Goal: Task Accomplishment & Management: Use online tool/utility

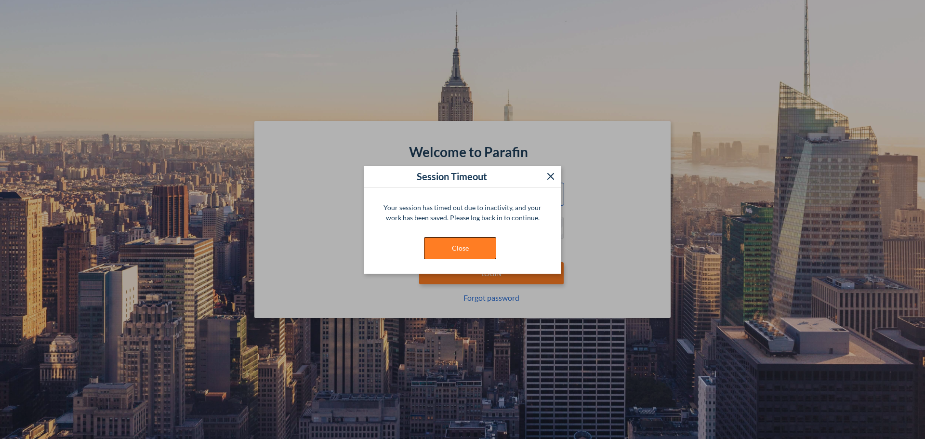
type input "**********"
click at [450, 242] on button "Close" at bounding box center [460, 248] width 72 height 22
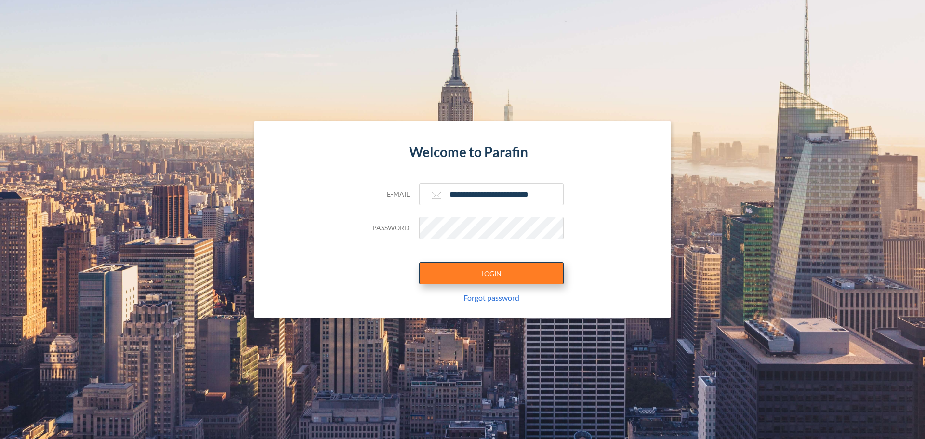
click at [455, 268] on button "LOGIN" at bounding box center [491, 273] width 145 height 22
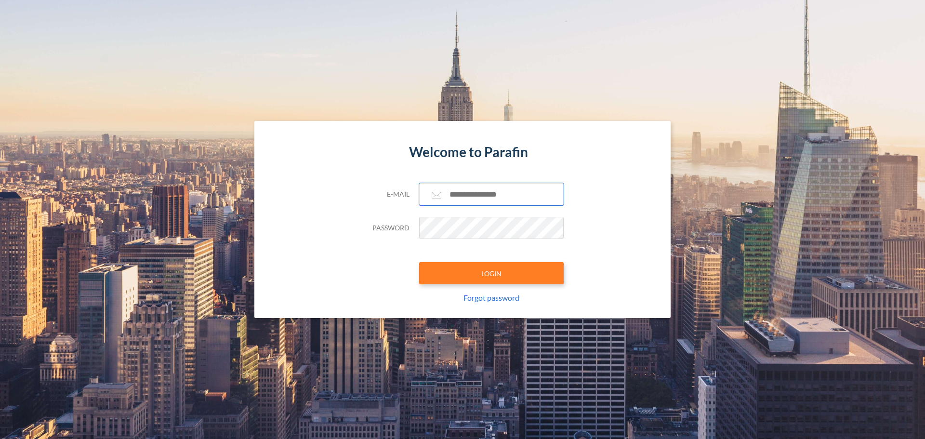
type input "**********"
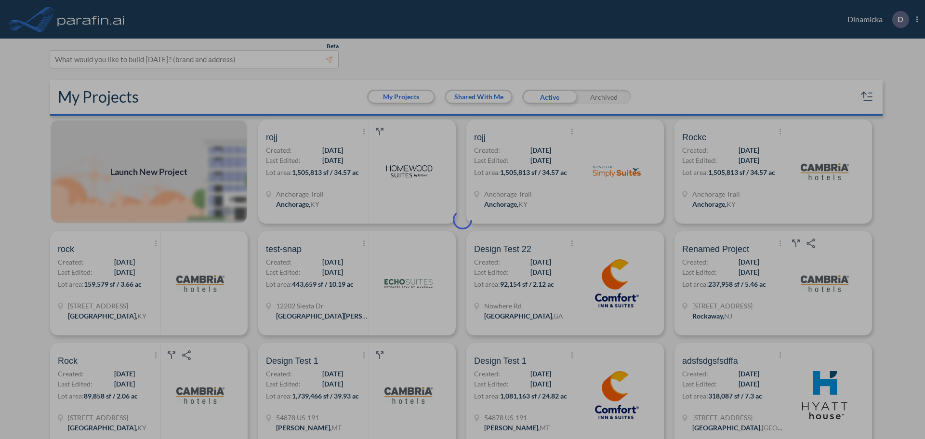
click at [393, 204] on div at bounding box center [462, 219] width 925 height 439
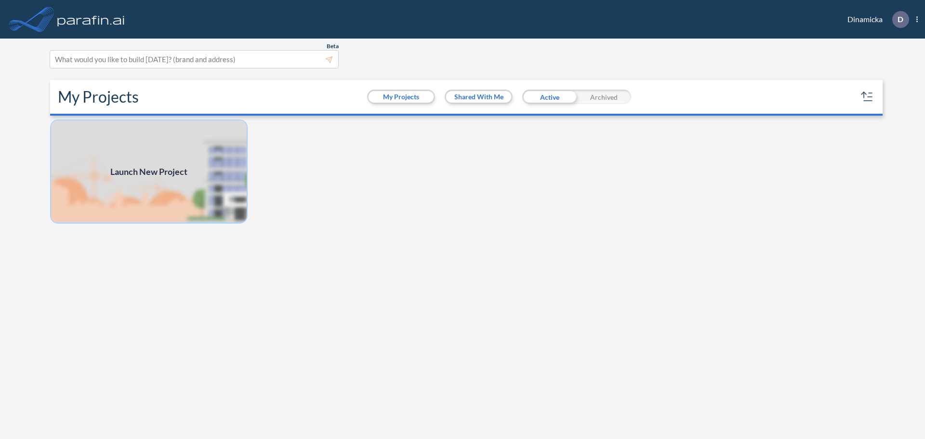
click at [191, 148] on img at bounding box center [149, 171] width 198 height 104
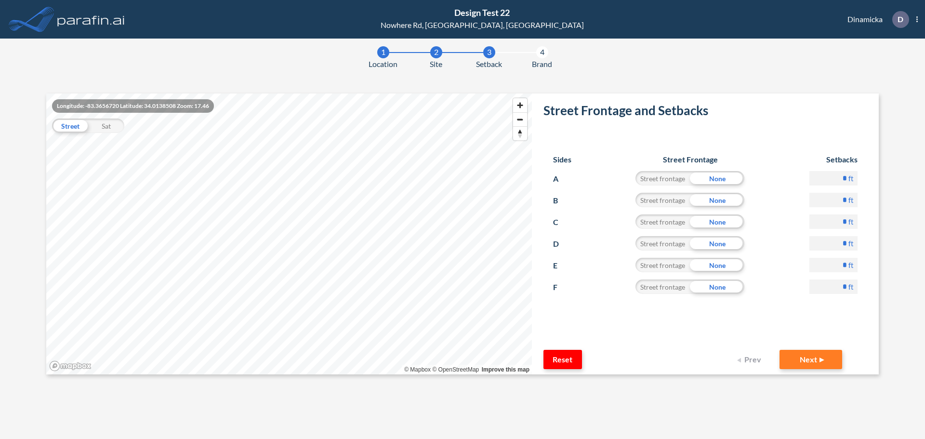
scroll to position [49, 0]
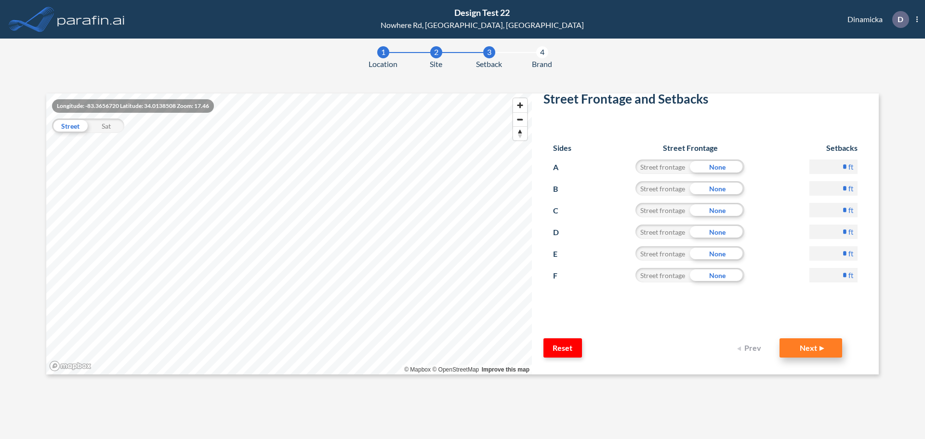
click at [781, 343] on button "Next" at bounding box center [810, 347] width 63 height 19
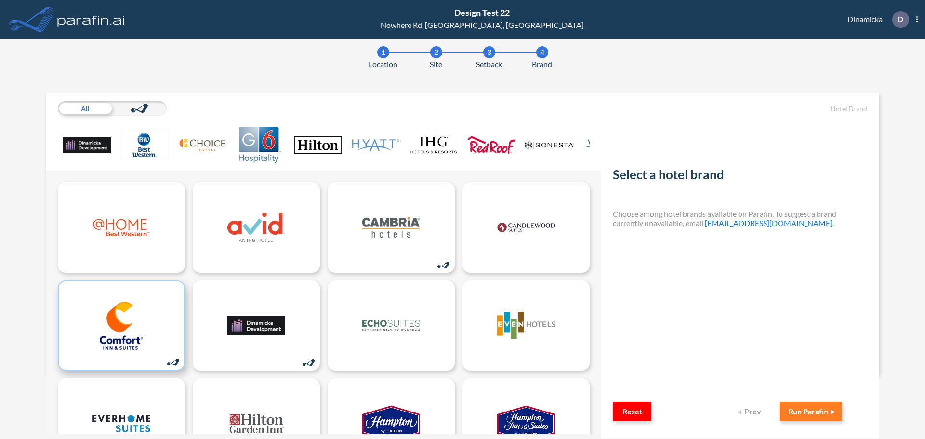
click at [136, 317] on img at bounding box center [121, 326] width 58 height 48
click at [793, 413] on button "Run Parafin" at bounding box center [810, 411] width 63 height 19
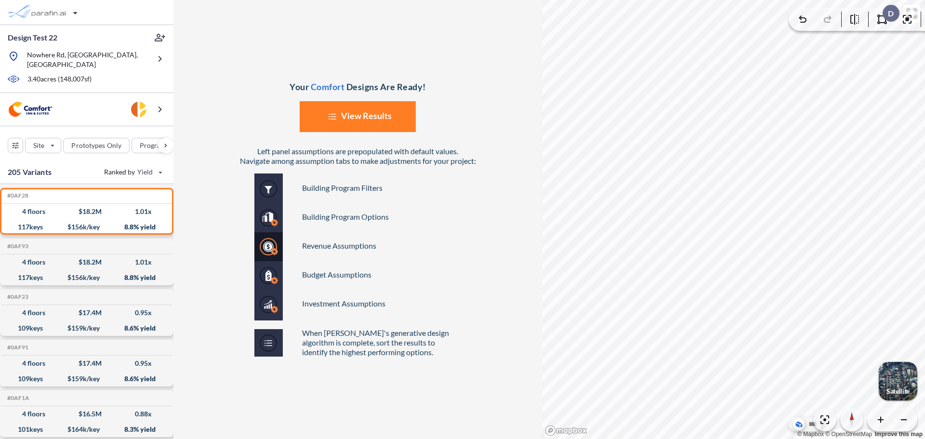
click at [376, 124] on button "List Created with Sketch. View Results" at bounding box center [358, 116] width 116 height 31
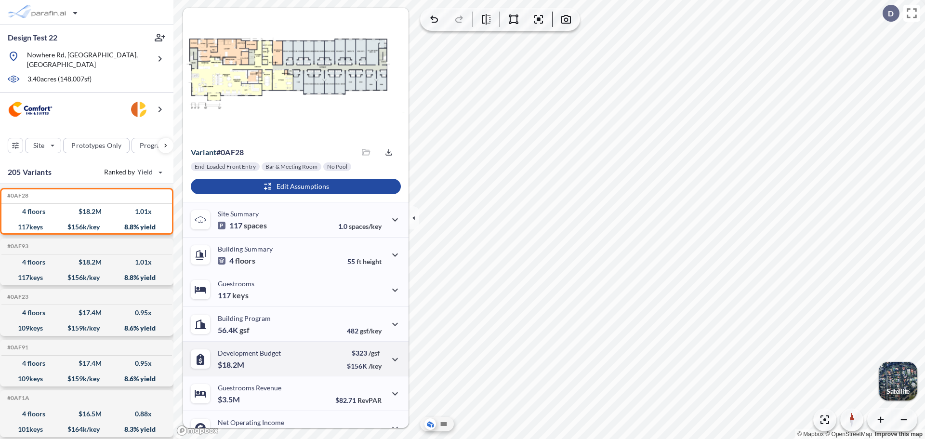
scroll to position [53, 0]
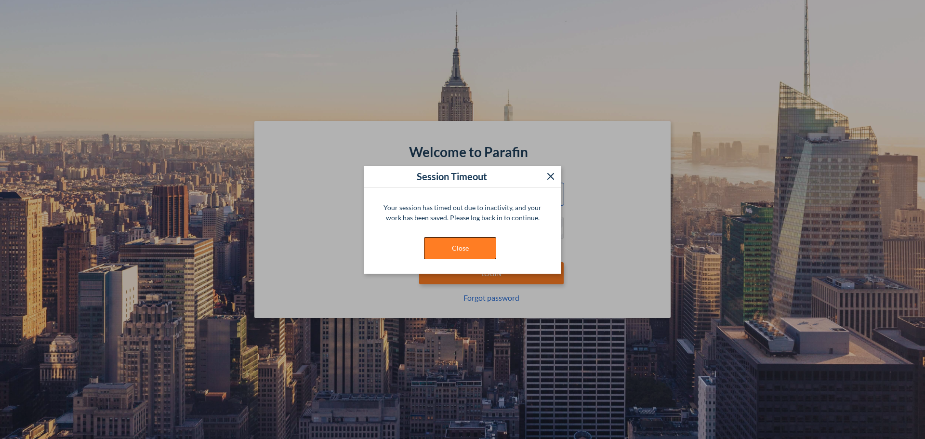
type input "**********"
click at [428, 242] on button "Close" at bounding box center [460, 248] width 72 height 22
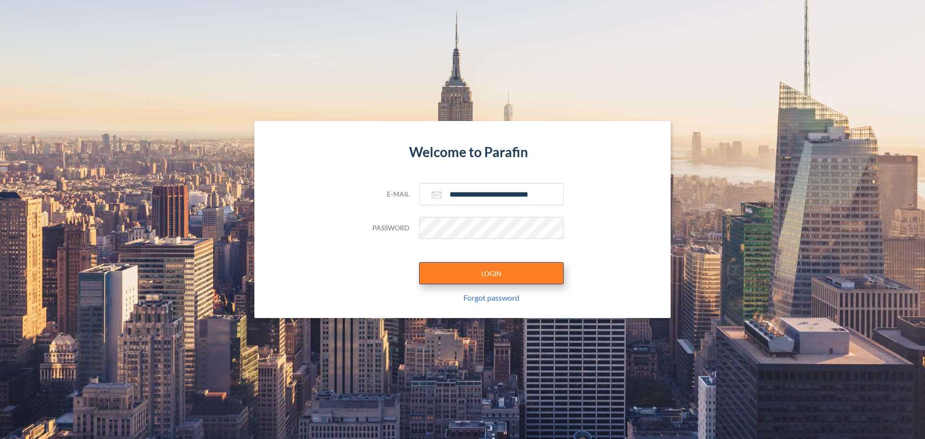
click at [453, 267] on button "LOGIN" at bounding box center [491, 273] width 145 height 22
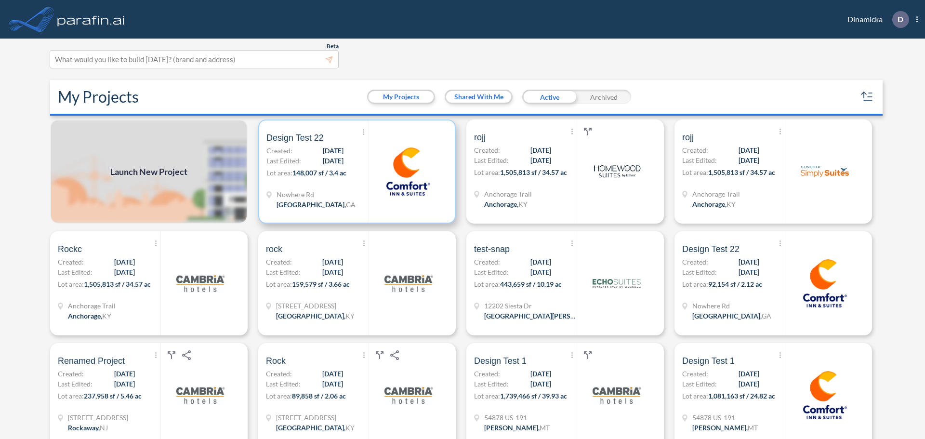
click at [351, 162] on div "Show More Created with sketchtool. Archive Reports Share a copy Design Test 22 …" at bounding box center [317, 171] width 102 height 102
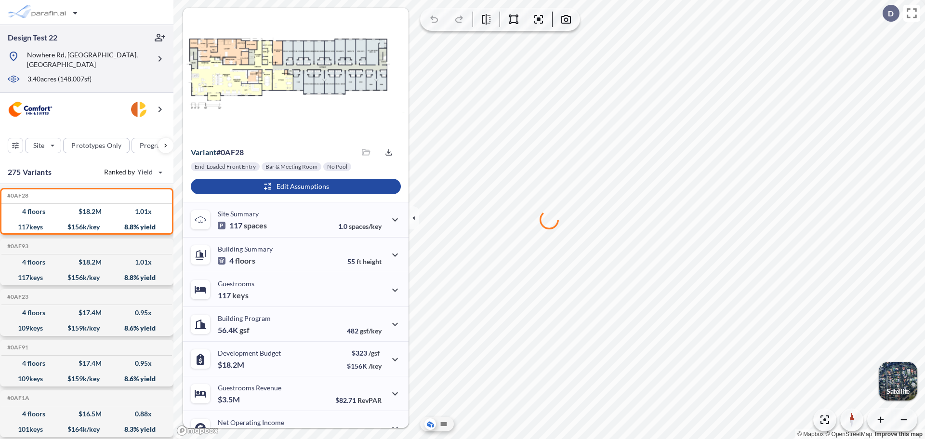
click at [106, 69] on div at bounding box center [79, 71] width 143 height 5
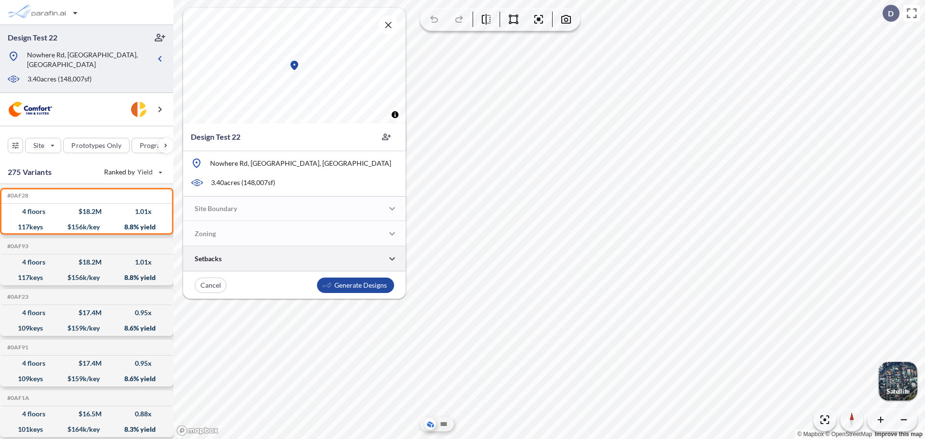
click at [247, 260] on div at bounding box center [294, 258] width 223 height 25
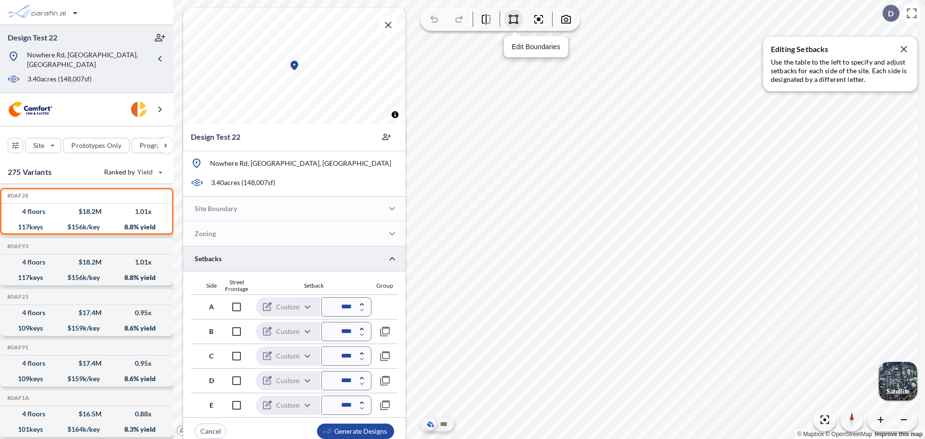
click at [515, 21] on icon "button" at bounding box center [514, 19] width 12 height 12
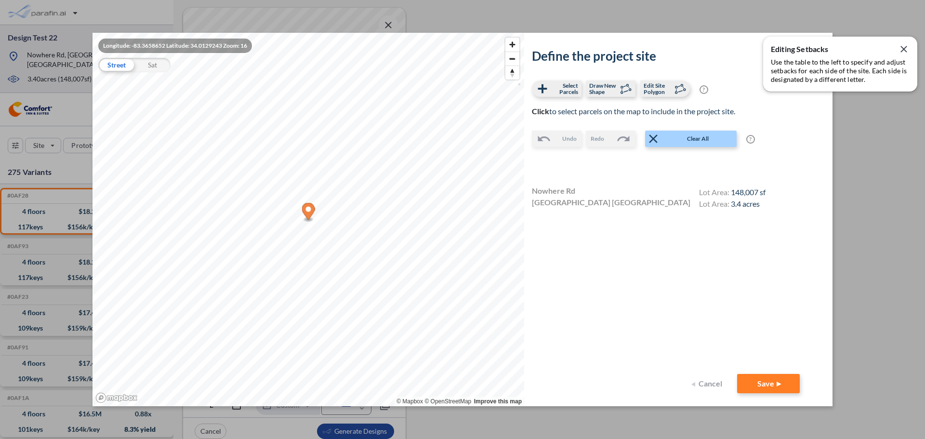
click at [714, 375] on button "Cancel" at bounding box center [708, 383] width 39 height 19
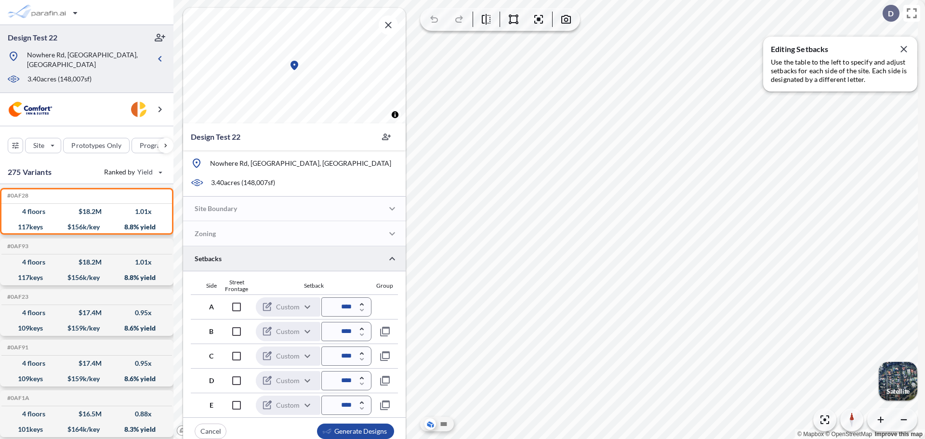
click at [264, 213] on div "Site Boundary" at bounding box center [294, 209] width 223 height 25
click at [209, 429] on div "button" at bounding box center [210, 431] width 31 height 14
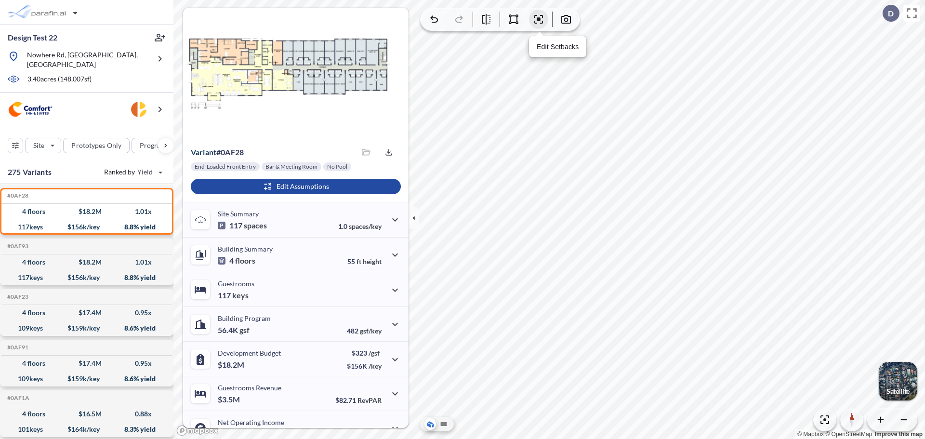
click at [541, 22] on icon "button" at bounding box center [539, 19] width 12 height 12
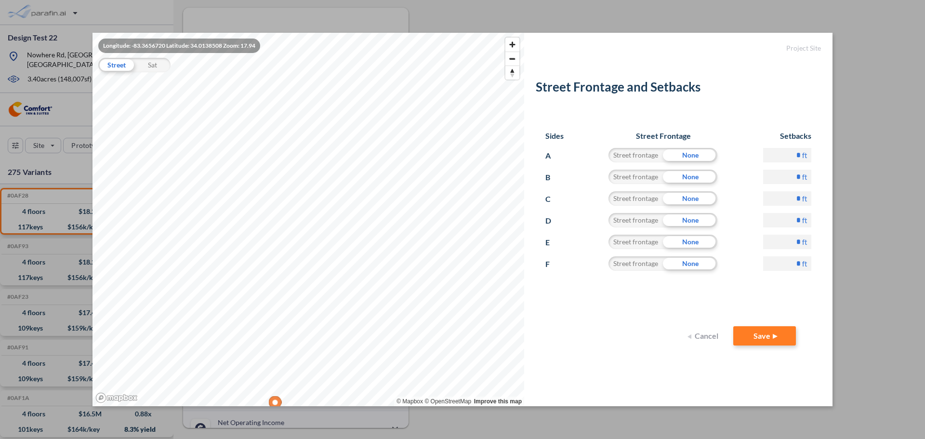
click at [697, 328] on button "Cancel" at bounding box center [704, 335] width 39 height 19
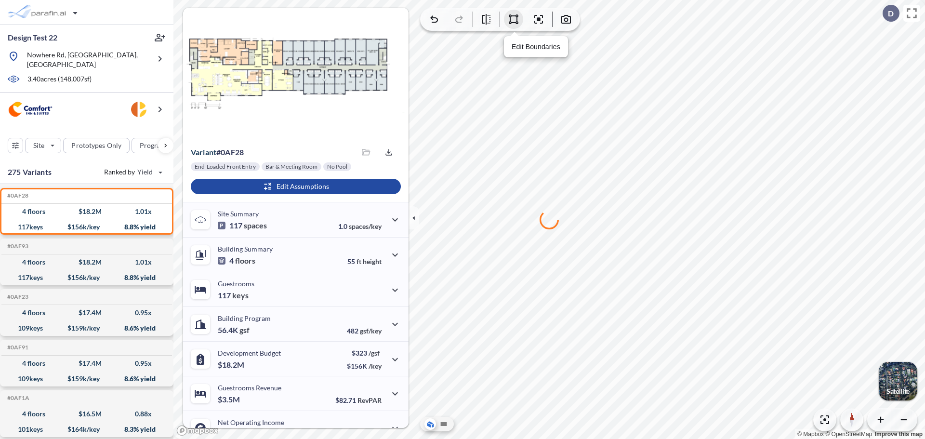
click at [516, 22] on icon "button" at bounding box center [514, 19] width 10 height 10
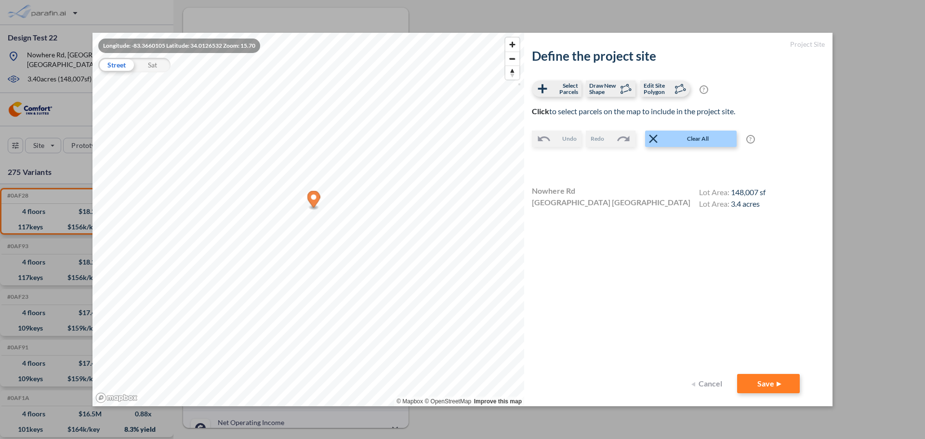
click at [711, 375] on button "Cancel" at bounding box center [708, 383] width 39 height 19
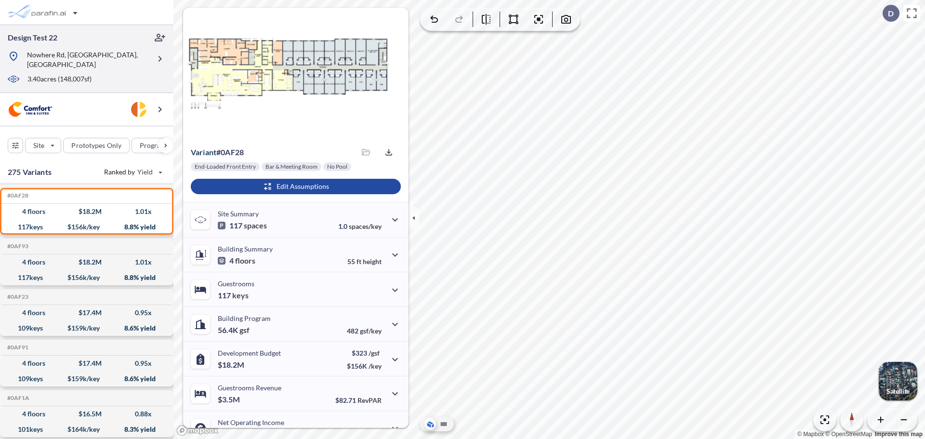
click at [132, 69] on div at bounding box center [79, 71] width 143 height 5
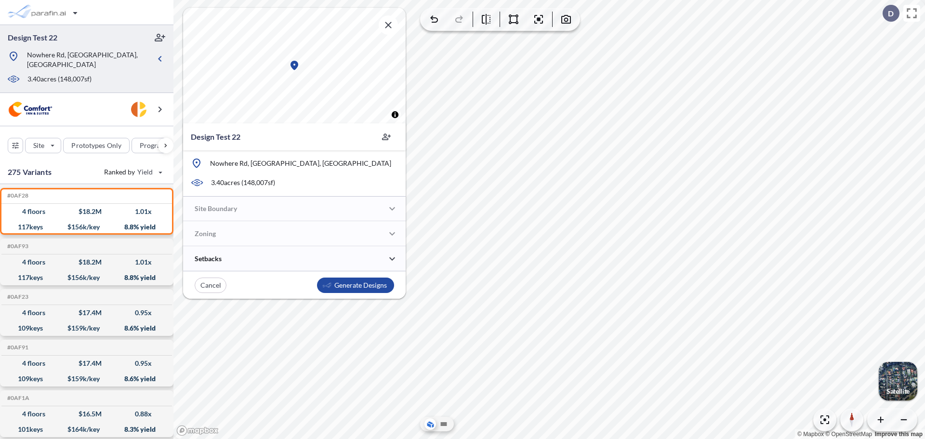
click at [247, 164] on p "Nowhere Rd, [GEOGRAPHIC_DATA], [GEOGRAPHIC_DATA]" at bounding box center [300, 163] width 181 height 10
click at [216, 184] on p "3.40 acres ( 148,007 sf)" at bounding box center [243, 183] width 64 height 10
click at [207, 162] on div "Nowhere Rd, [GEOGRAPHIC_DATA], [GEOGRAPHIC_DATA]" at bounding box center [294, 163] width 223 height 11
click at [238, 162] on p "Nowhere Rd, [GEOGRAPHIC_DATA], [GEOGRAPHIC_DATA]" at bounding box center [300, 163] width 181 height 10
click at [97, 106] on div at bounding box center [86, 109] width 173 height 33
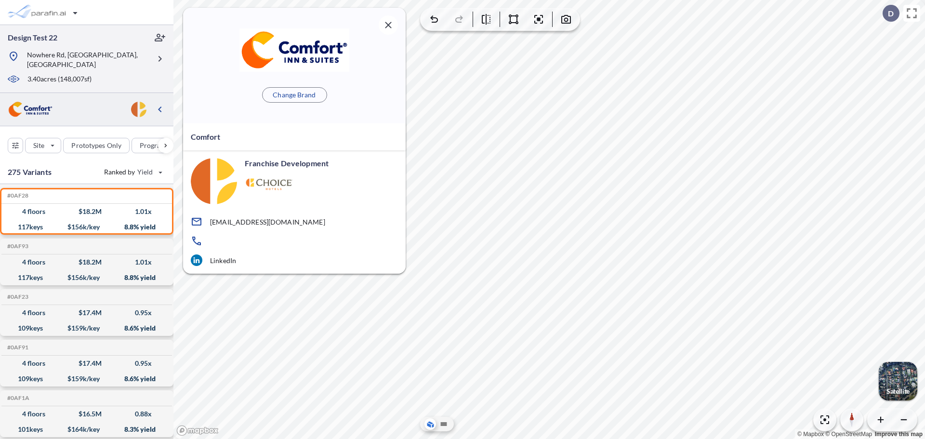
click at [106, 81] on div "Design Test 22 Nowhere Rd, Athens, GA 3.40 acres ( 148,007 sf)" at bounding box center [86, 59] width 173 height 68
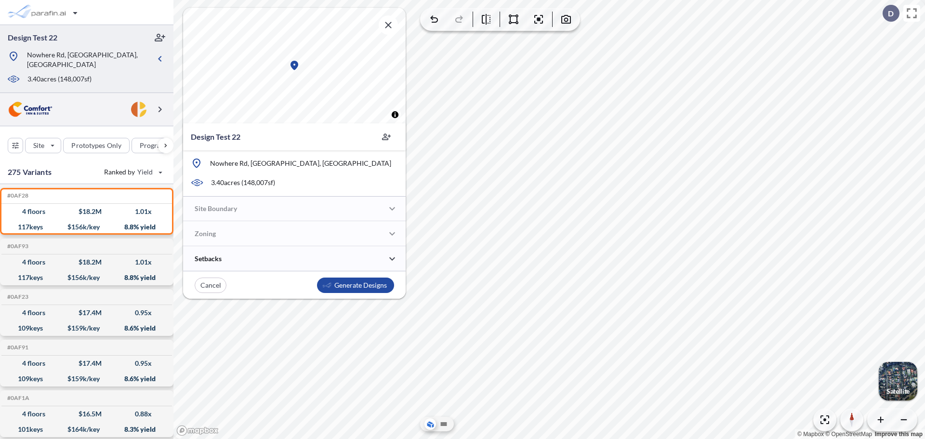
click at [112, 109] on div at bounding box center [86, 109] width 173 height 33
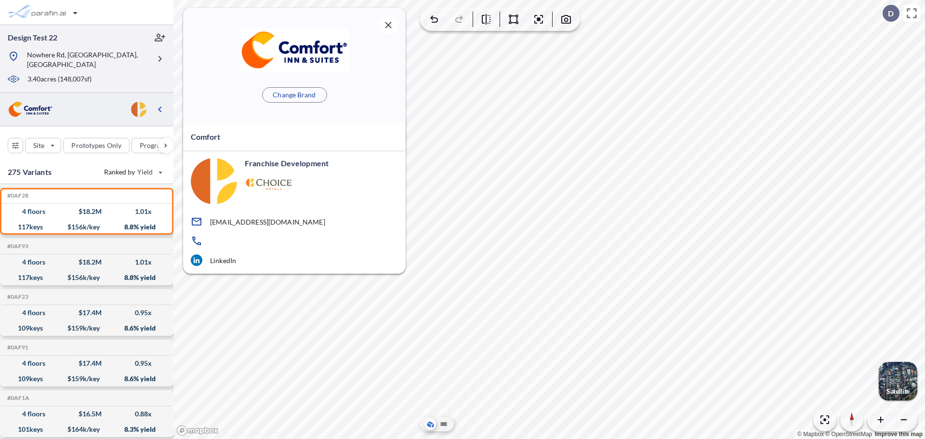
click at [118, 74] on div "3.40 acres ( 148,007 sf)" at bounding box center [78, 79] width 143 height 11
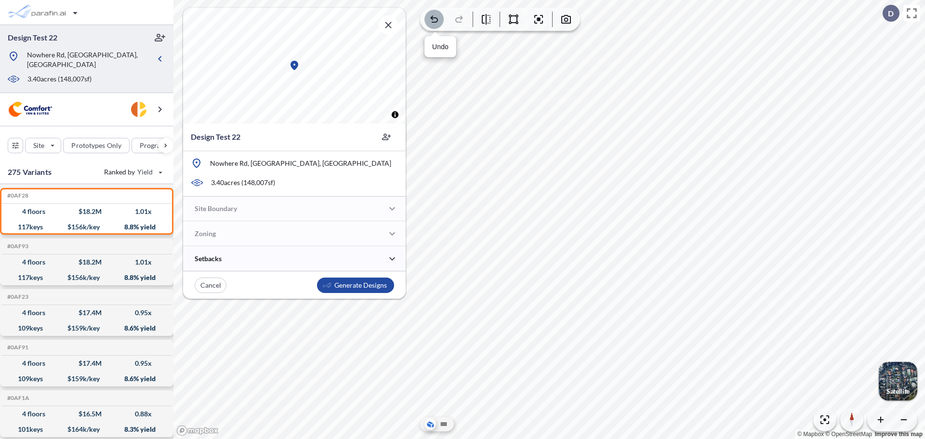
click at [435, 21] on icon "button" at bounding box center [434, 19] width 12 height 12
click at [391, 27] on icon "button" at bounding box center [388, 25] width 6 height 6
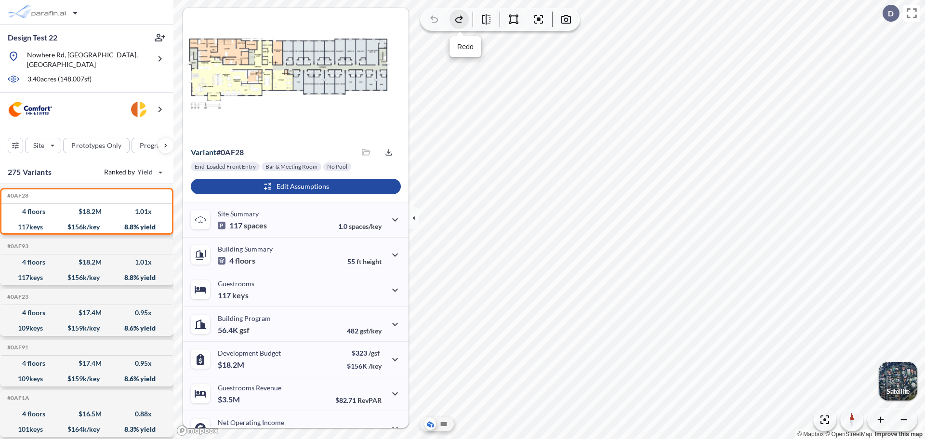
click at [460, 18] on icon "button" at bounding box center [459, 18] width 8 height 7
click at [422, 19] on div at bounding box center [500, 19] width 159 height 22
click at [437, 21] on icon "button" at bounding box center [434, 18] width 8 height 7
click at [414, 218] on icon "button" at bounding box center [413, 217] width 2 height 4
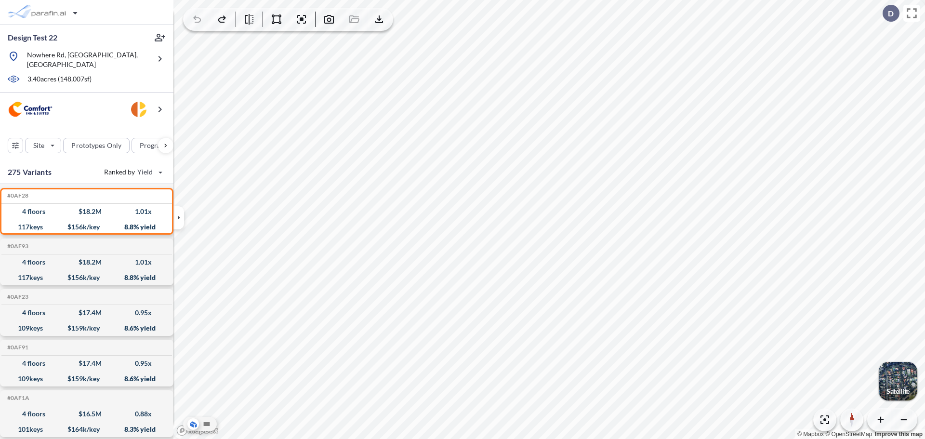
click at [184, 214] on div at bounding box center [188, 218] width 31 height 60
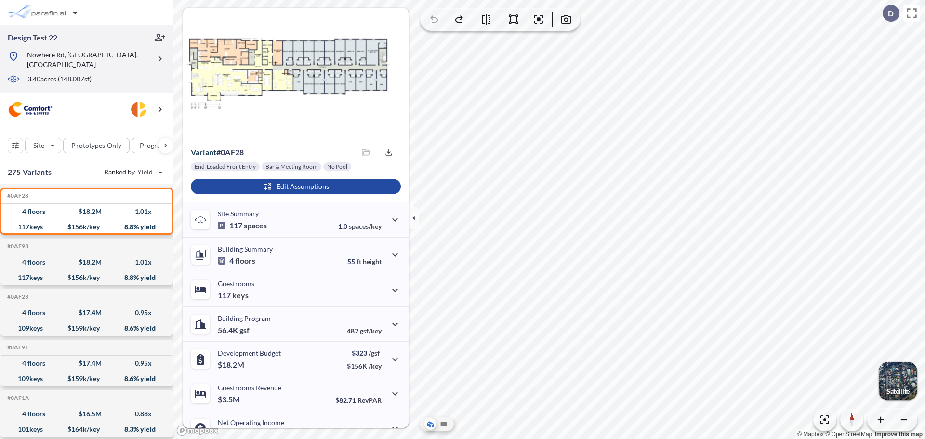
click at [140, 74] on div "3.40 acres ( 148,007 sf)" at bounding box center [78, 79] width 143 height 11
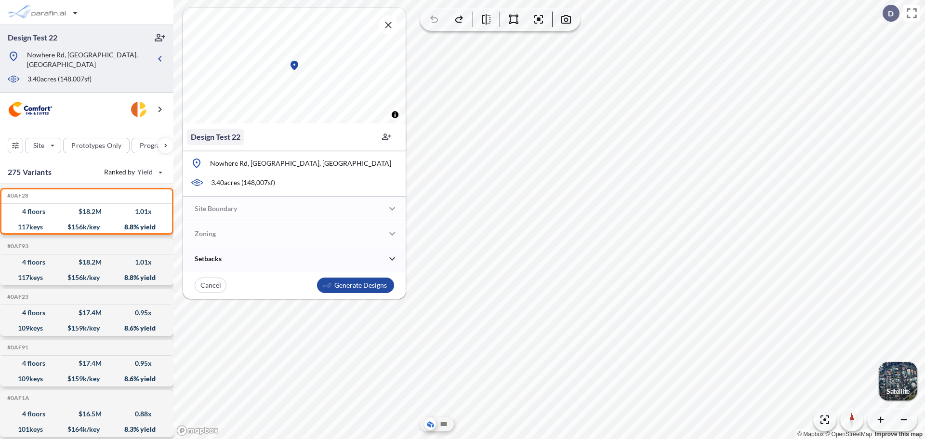
click at [231, 140] on p "Design Test 22" at bounding box center [216, 137] width 50 height 12
click at [328, 138] on icon "button" at bounding box center [330, 137] width 10 height 10
click at [375, 258] on div at bounding box center [294, 258] width 223 height 25
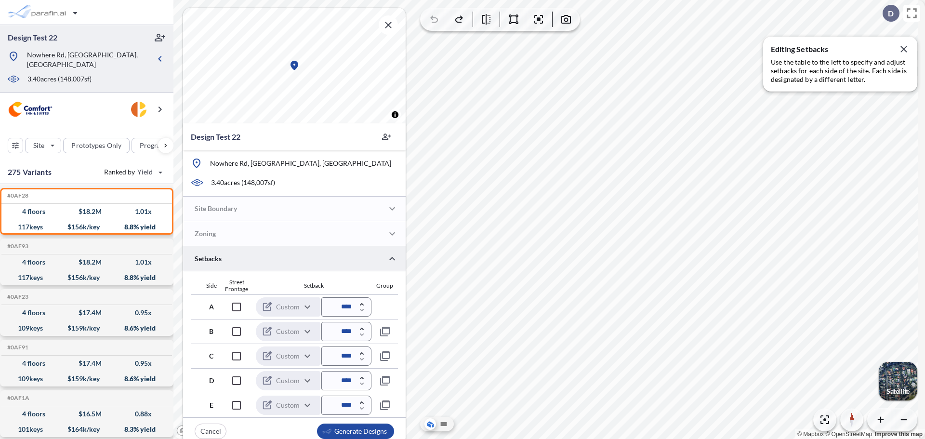
click at [379, 258] on div at bounding box center [294, 258] width 223 height 25
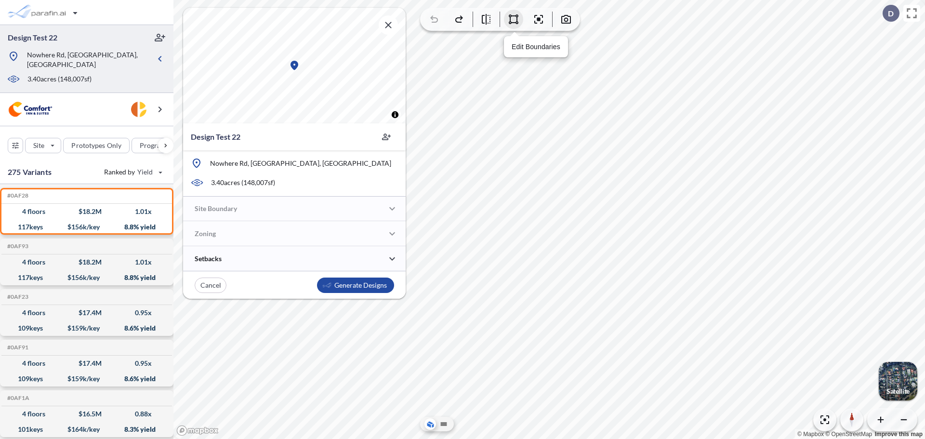
click at [517, 21] on icon "button" at bounding box center [514, 19] width 10 height 10
